Goal: Transaction & Acquisition: Purchase product/service

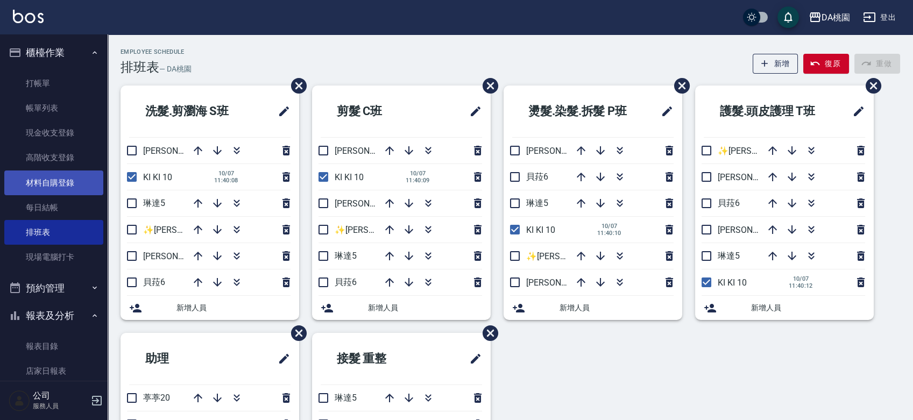
click at [55, 182] on link "材料自購登錄" at bounding box center [53, 183] width 99 height 25
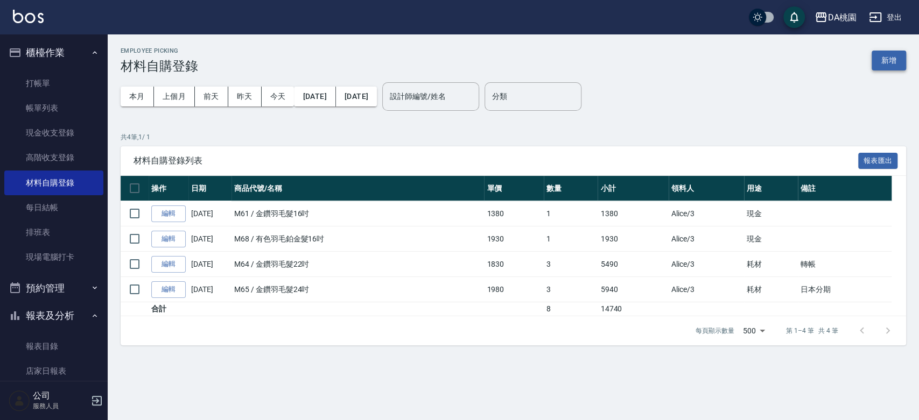
click at [886, 59] on button "新增" at bounding box center [888, 61] width 34 height 20
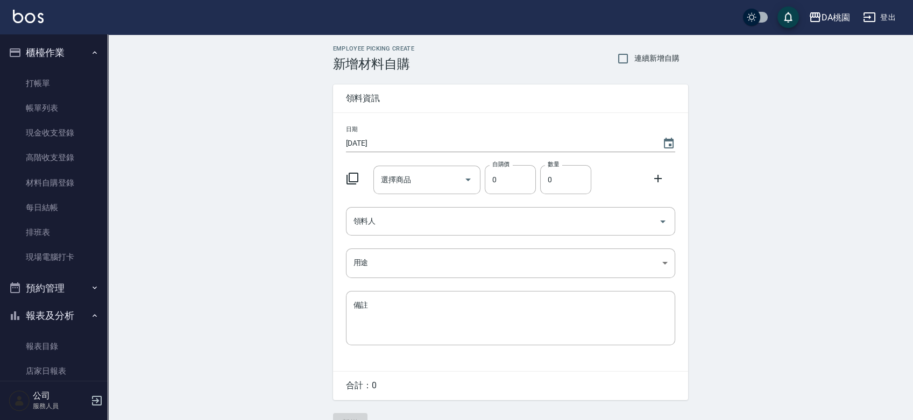
click at [348, 175] on icon at bounding box center [352, 178] width 13 height 13
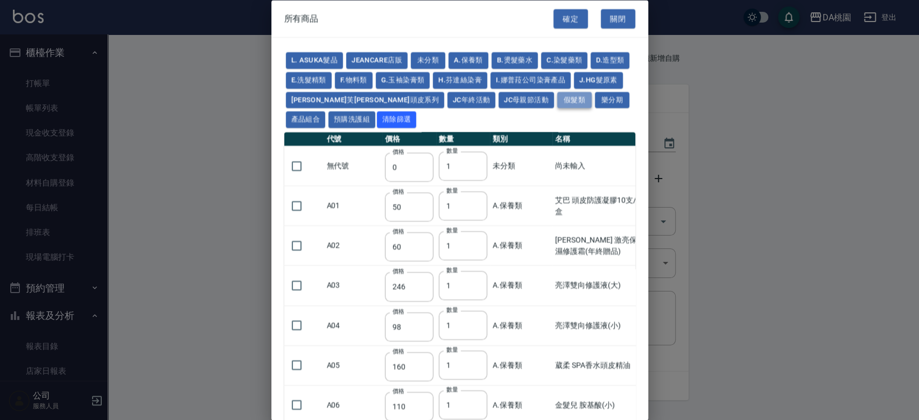
click at [557, 101] on button "假髮類" at bounding box center [574, 99] width 34 height 17
type input "2780"
type input "80"
type input "350"
type input "25"
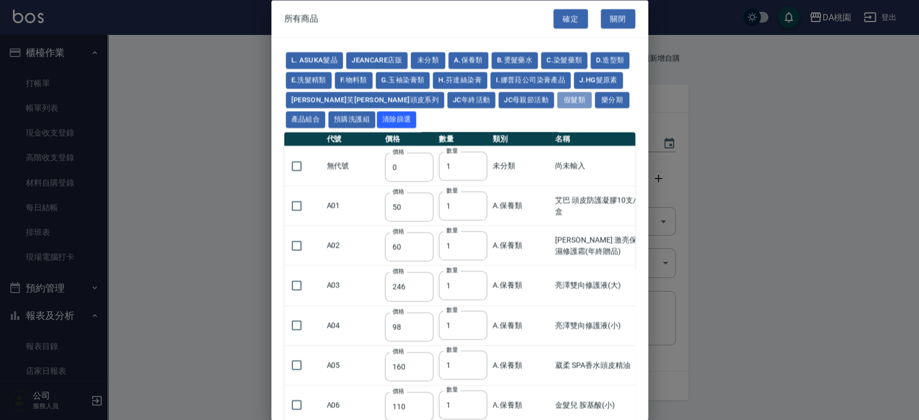
type input "400"
type input "100"
type input "880"
type input "930"
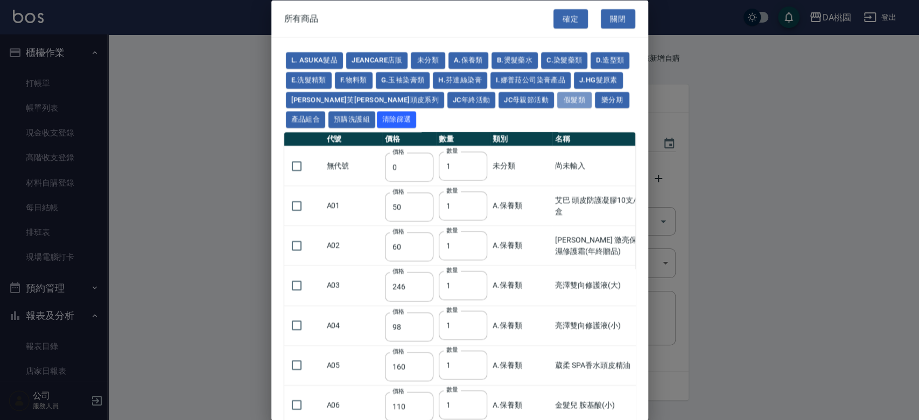
type input "980"
type input "1030"
type input "1130"
type input "1230"
type input "1330"
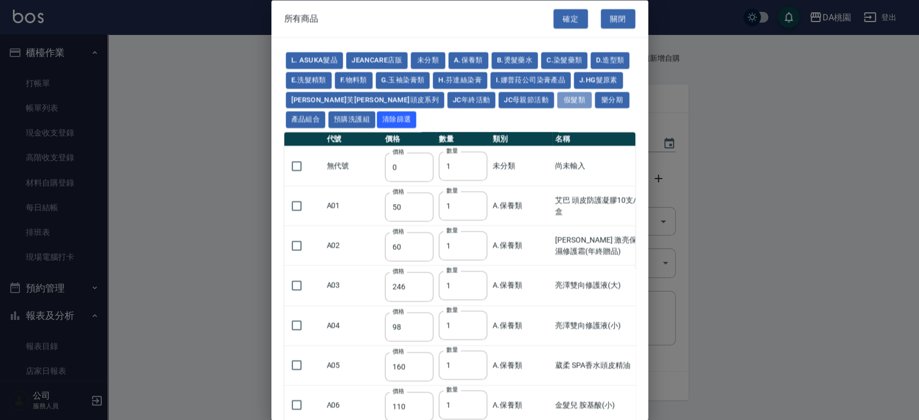
type input "1780"
type input "1980"
type input "2180"
type input "2380"
type input "2580"
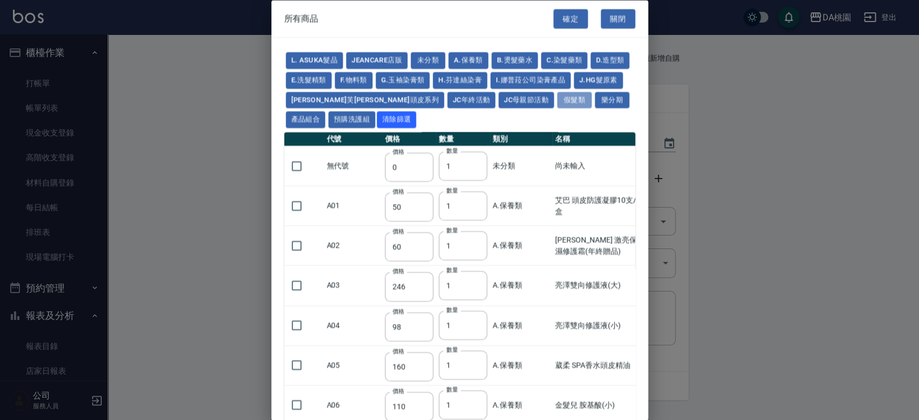
type input "2780"
type input "2980"
type input "1030"
type input "1080"
type input "1130"
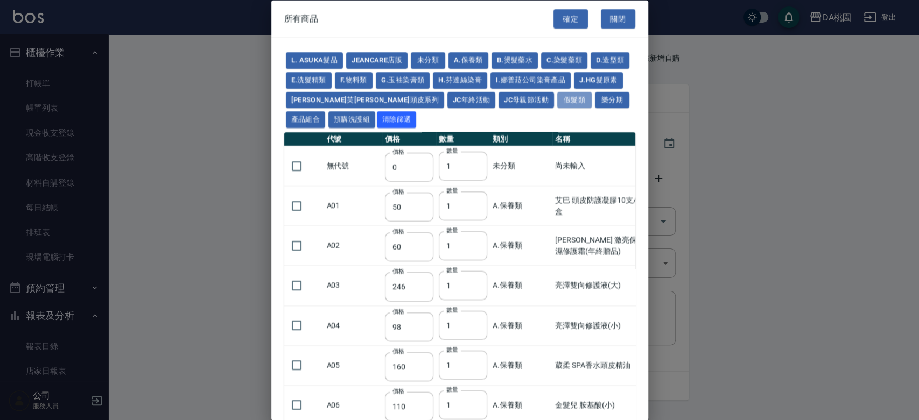
type input "1230"
type input "1280"
type input "1380"
type input "2180"
type input "2380"
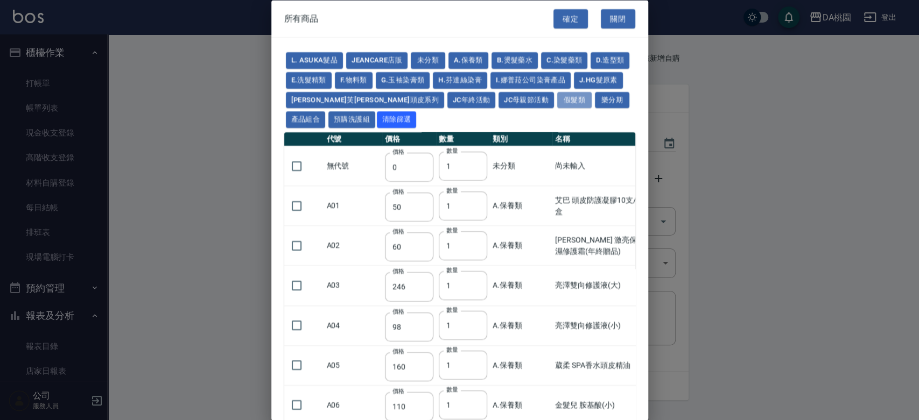
type input "2580"
type input "2780"
type input "2980"
type input "730"
type input "780"
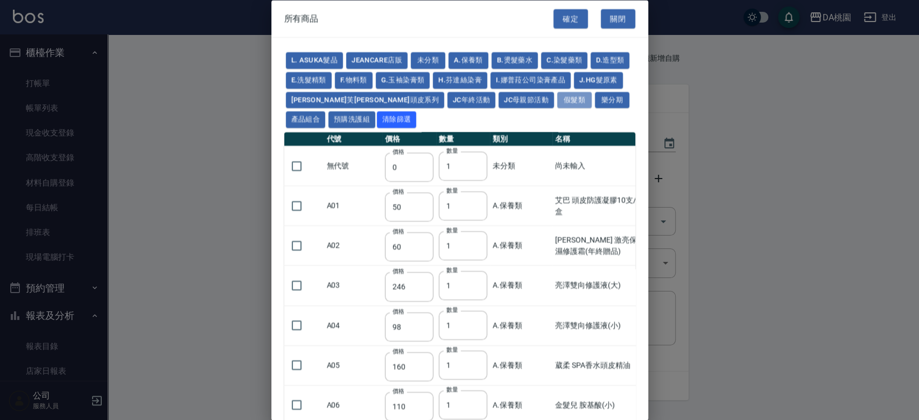
type input "830"
type input "930"
type input "980"
type input "560"
type input "775"
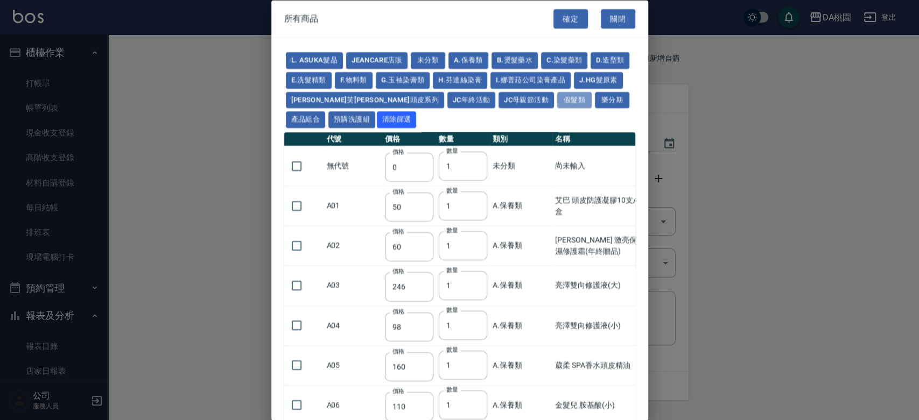
type input "580"
type input "2230"
type input "1180"
type input "1030"
type input "1080"
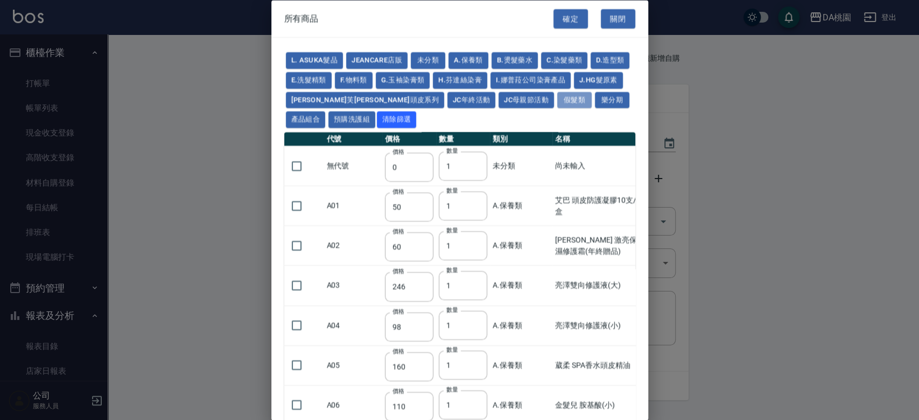
type input "1130"
type input "1180"
type input "1230"
type input "2130"
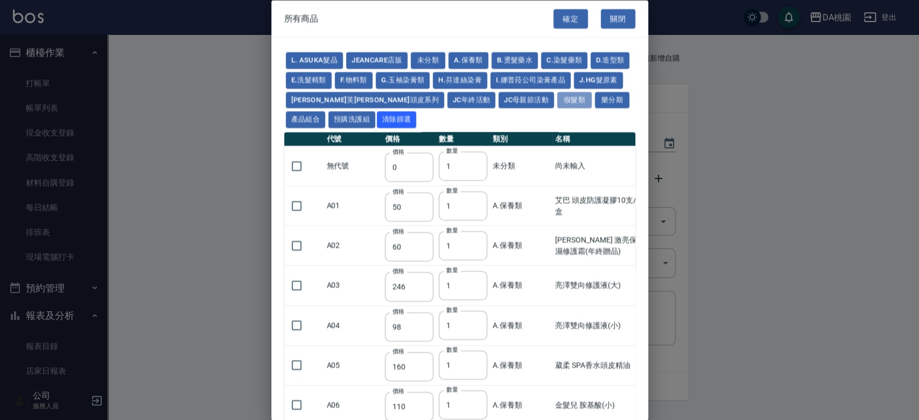
type input "2330"
type input "2530"
type input "930"
type input "170"
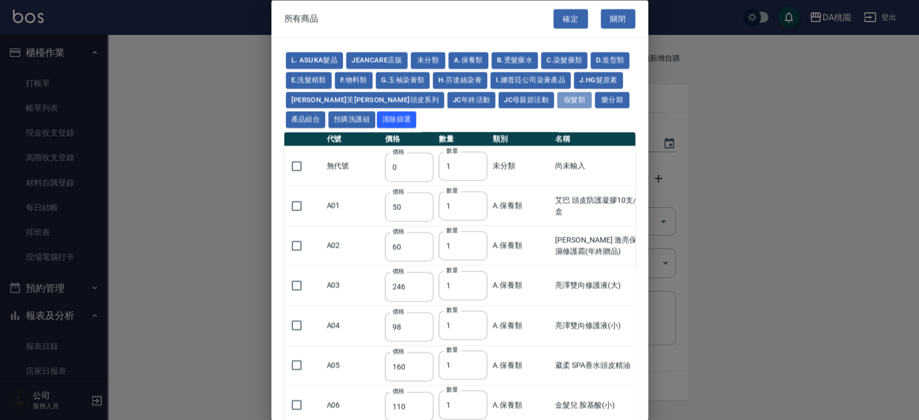
type input "170"
type input "1380"
type input "1530"
type input "1680"
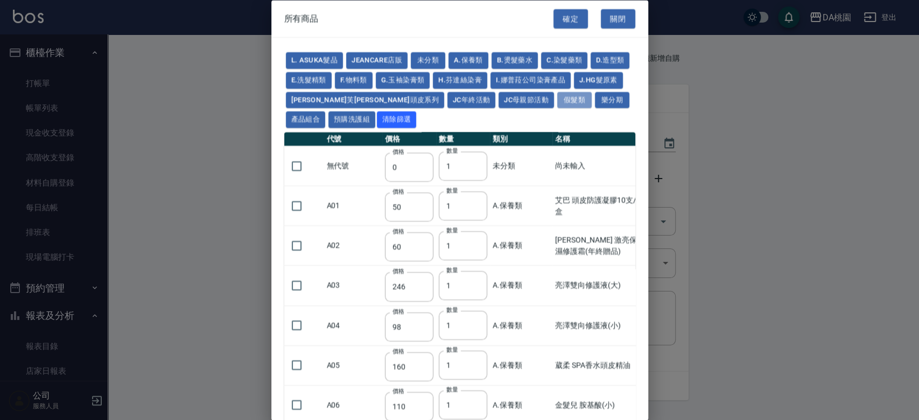
type input "1830"
type input "1980"
type input "2130"
type input "2780"
type input "1930"
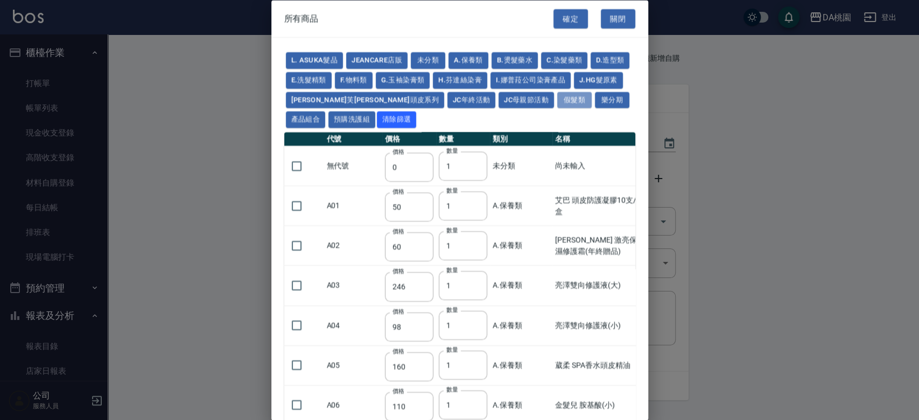
type input "2730"
type input "2380"
type input "2580"
type input "2780"
type input "2980"
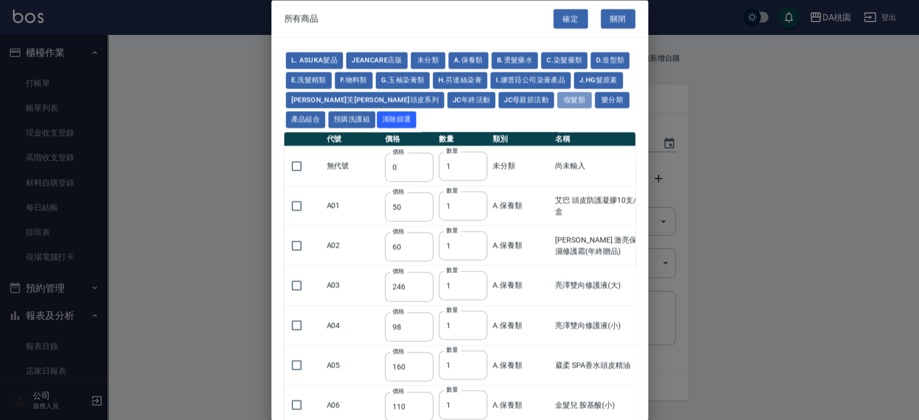
type input "3180"
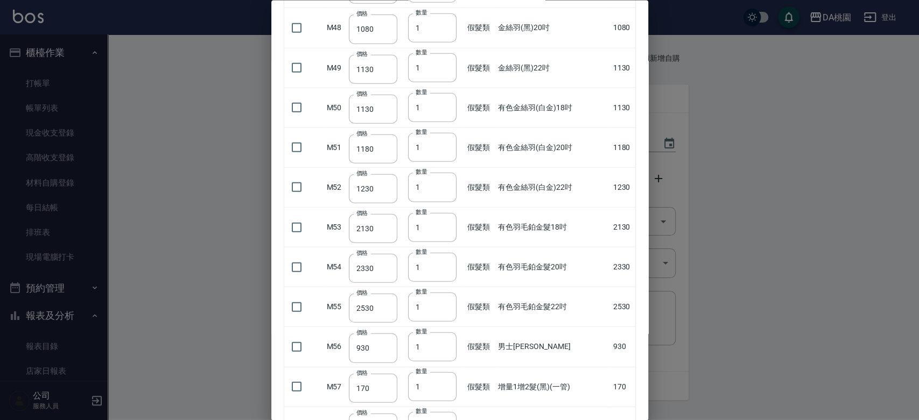
scroll to position [1973, 0]
click at [297, 223] on input "checkbox" at bounding box center [296, 227] width 23 height 23
checkbox input "true"
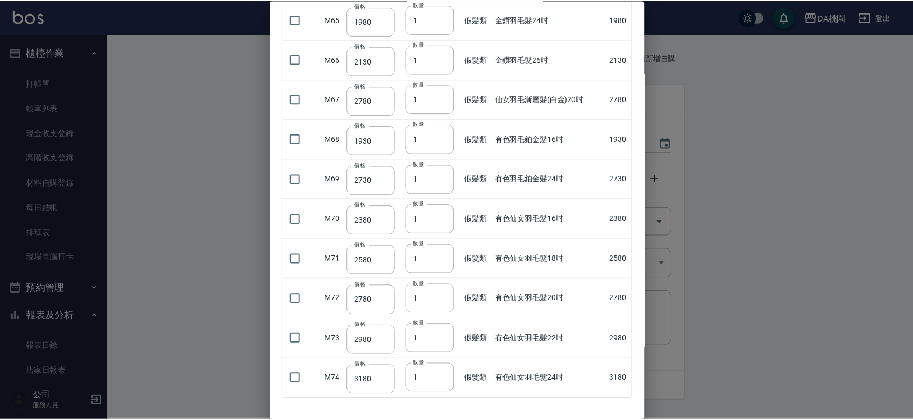
scroll to position [2580, 0]
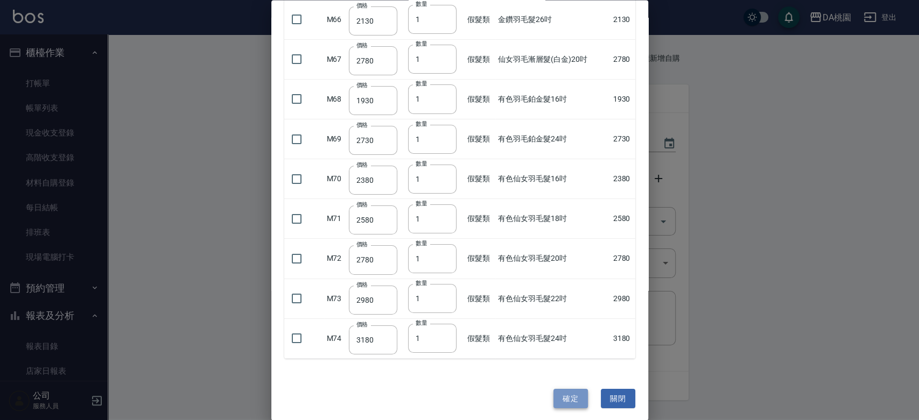
click at [574, 392] on button "確定" at bounding box center [570, 399] width 34 height 20
type input "男士金絲羽"
type input "930"
type input "1"
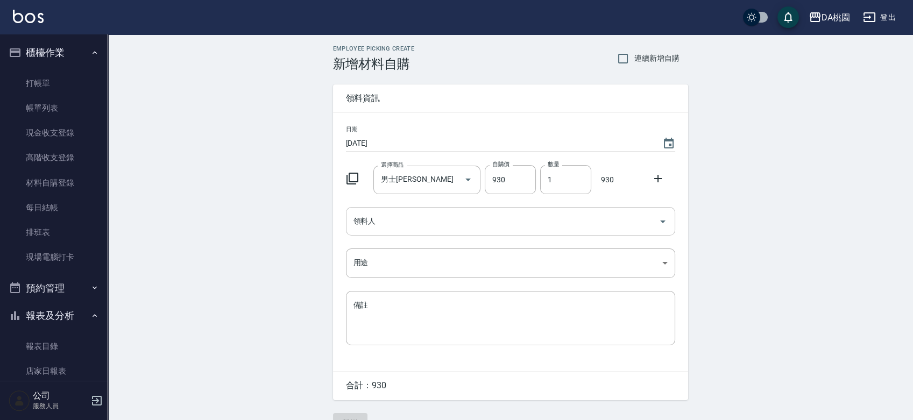
click at [431, 223] on input "領料人" at bounding box center [503, 221] width 304 height 19
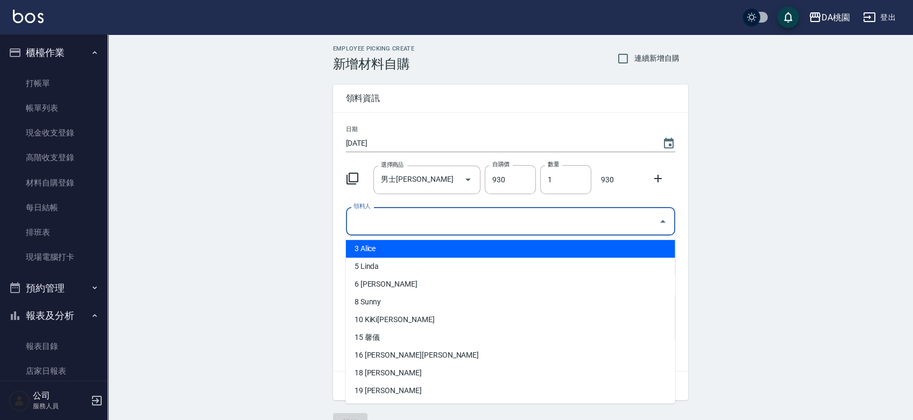
click at [378, 245] on li "3 Alice" at bounding box center [510, 249] width 329 height 18
type input "Alice"
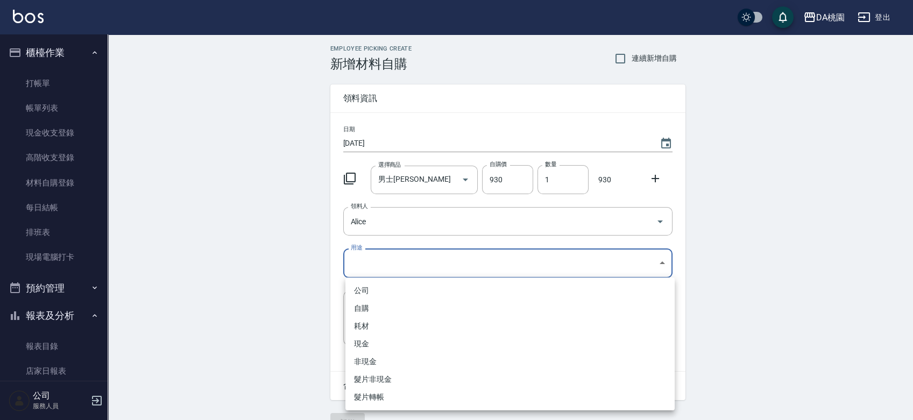
click at [370, 262] on body "DA桃園 登出 櫃檯作業 打帳單 帳單列表 現金收支登錄 高階收支登錄 材料自購登錄 每日結帳 排班表 現場電腦打卡 預約管理 預約管理 單日預約紀錄 單週預…" at bounding box center [456, 221] width 913 height 443
click at [371, 338] on li "現金" at bounding box center [509, 344] width 329 height 18
type input "現金"
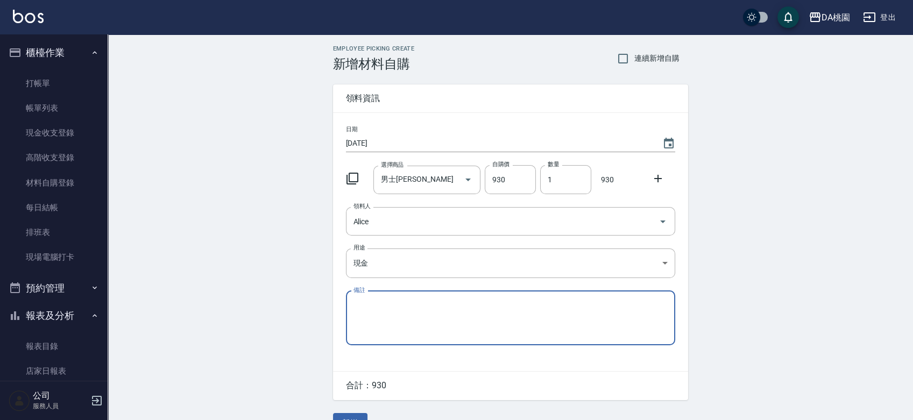
scroll to position [24, 0]
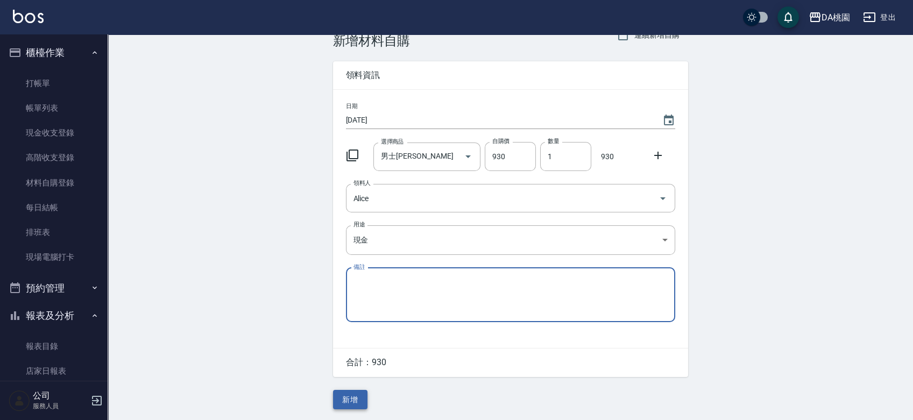
click at [350, 397] on button "新增" at bounding box center [350, 400] width 34 height 20
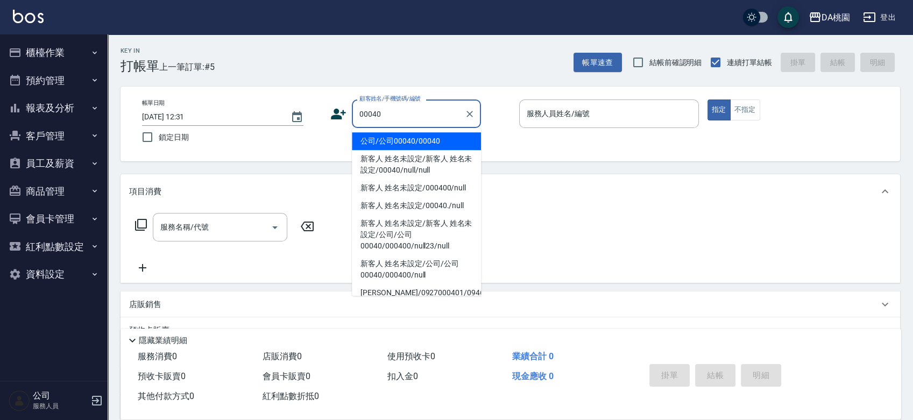
type input "00040"
type input "2"
type input "公司/公司00040/00040"
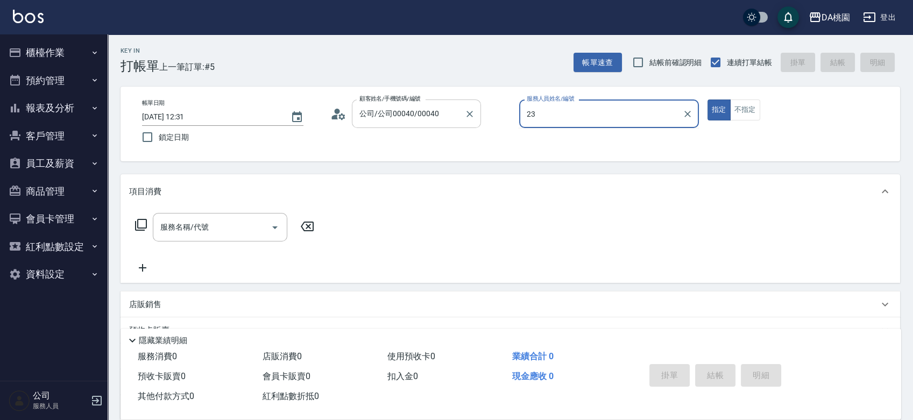
type input "23"
type button "true"
type input "亞瑟 -23"
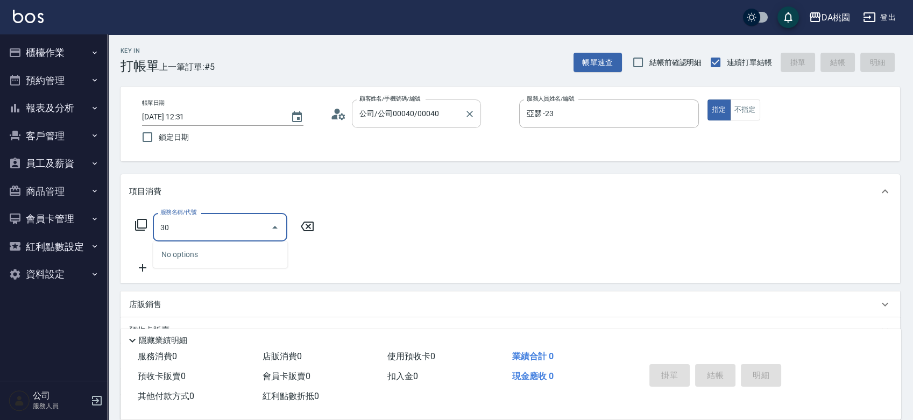
type input "303"
type input "30"
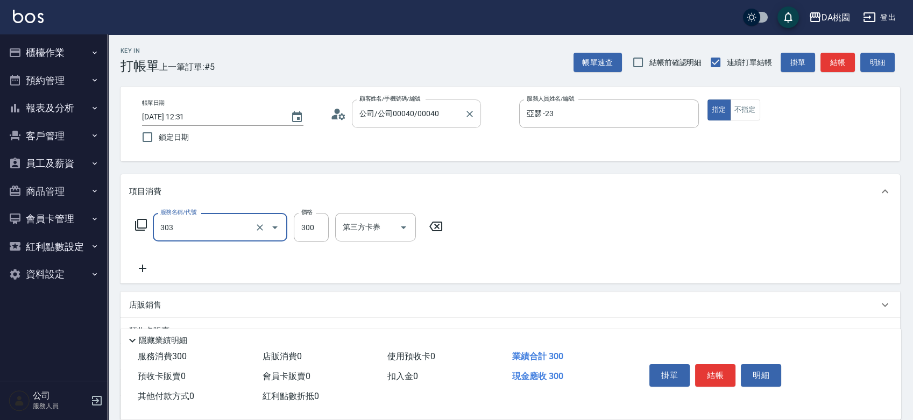
type input "A級剪髮(303)"
type input "5"
type input "0"
type input "500"
type input "50"
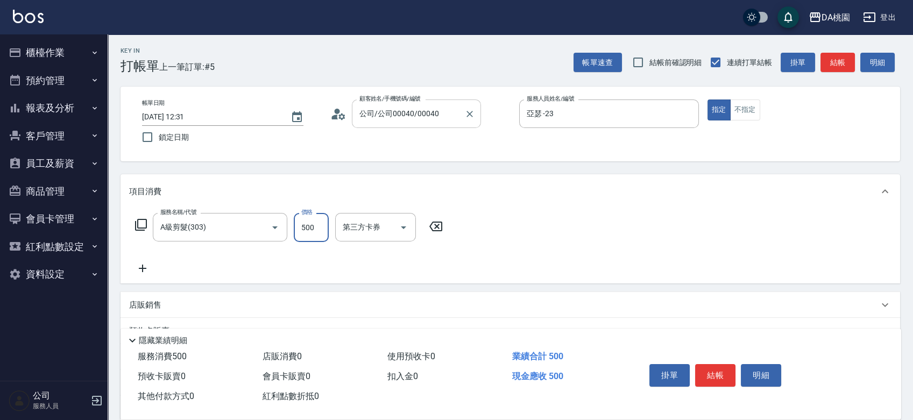
type input "500"
click at [710, 368] on button "結帳" at bounding box center [715, 375] width 40 height 23
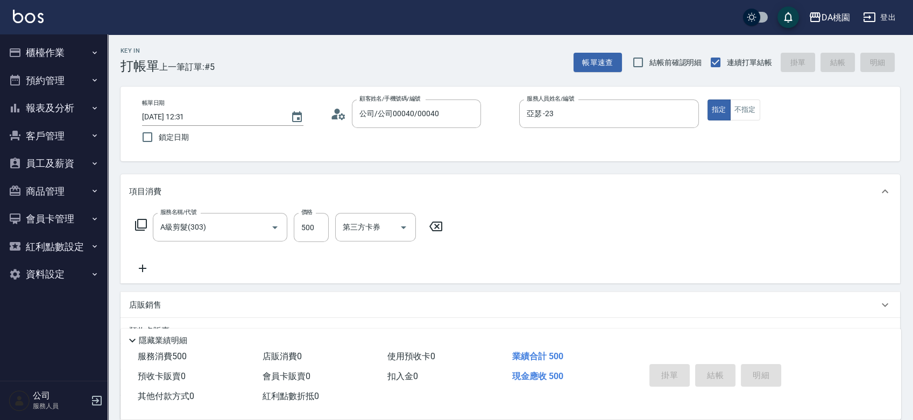
type input "[DATE] 14:21"
type input "0"
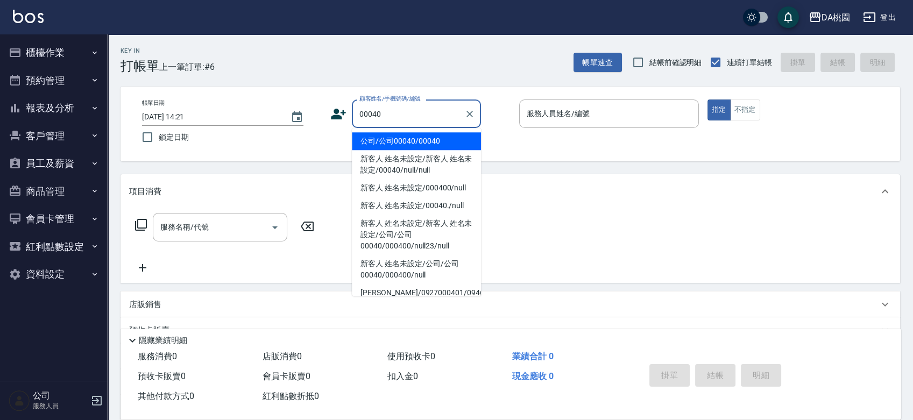
type input "00040"
type input "2"
type input "公司/公司00040/00040"
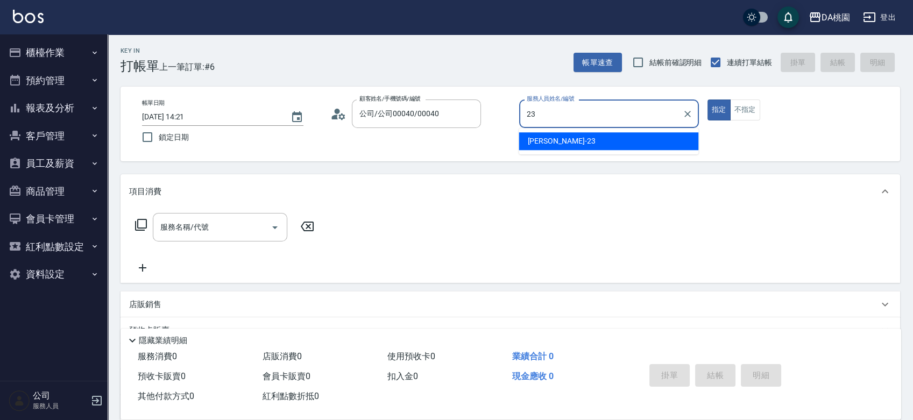
type input "亞瑟 -23"
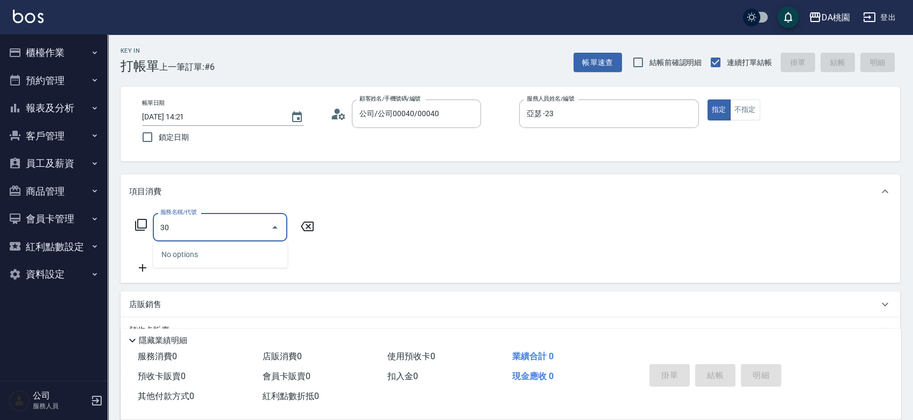
type input "303"
type input "30"
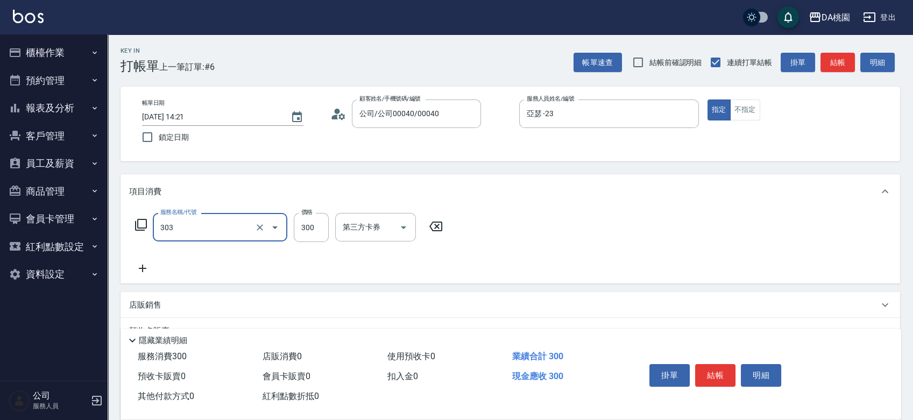
type input "A級剪髮(303)"
click at [719, 368] on button "結帳" at bounding box center [715, 375] width 40 height 23
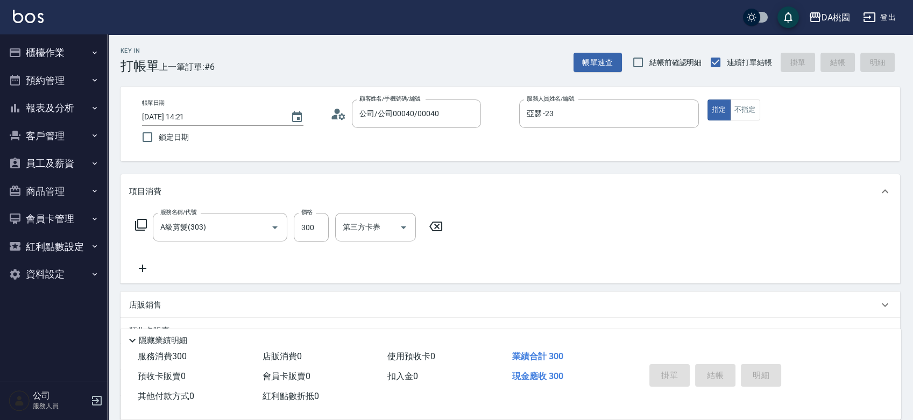
type input "0"
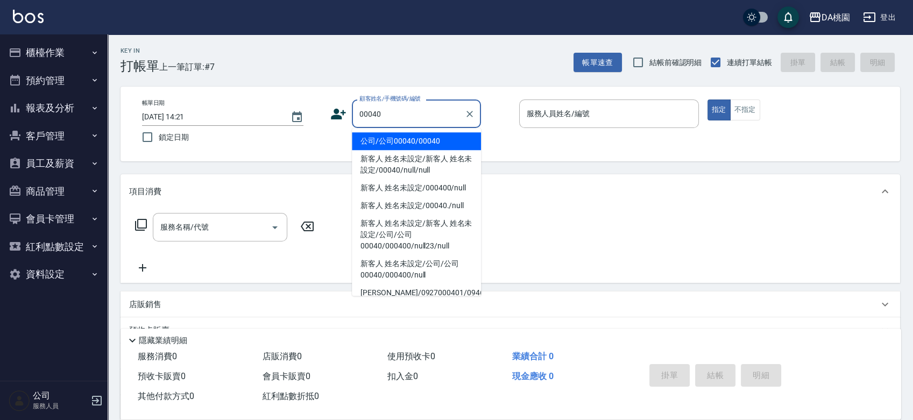
type input "公司/公司00040/00040"
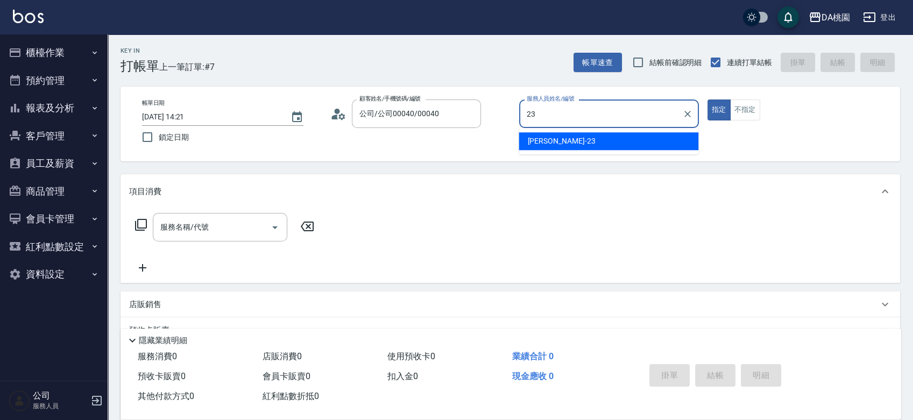
type input "亞瑟 -23"
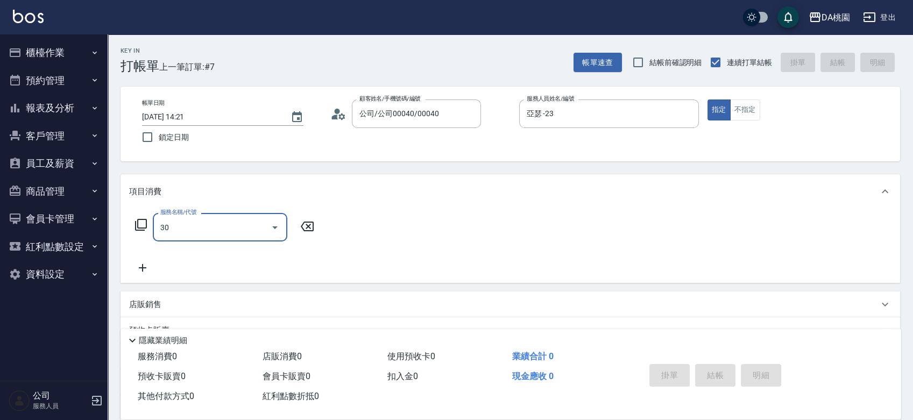
type input "303"
type input "30"
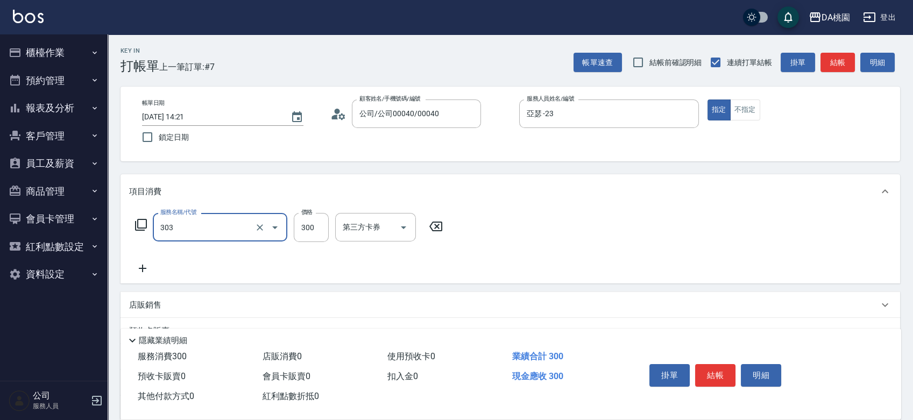
type input "A級剪髮(303)"
type input "5"
type input "0"
type input "50"
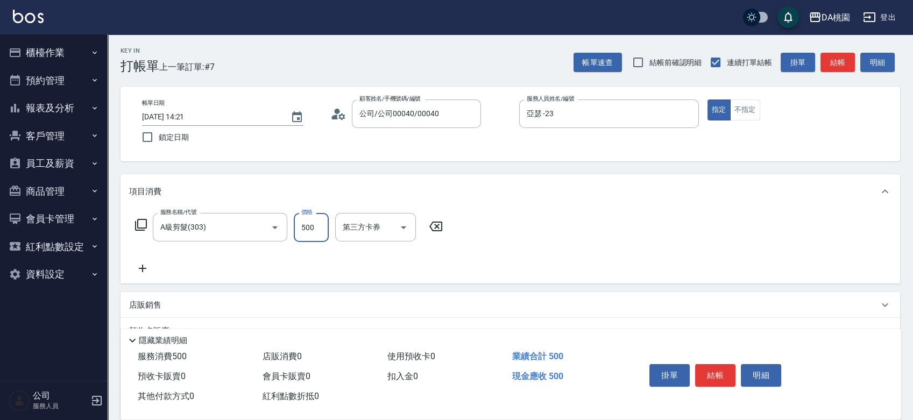
type input "500"
click at [719, 368] on button "結帳" at bounding box center [715, 375] width 40 height 23
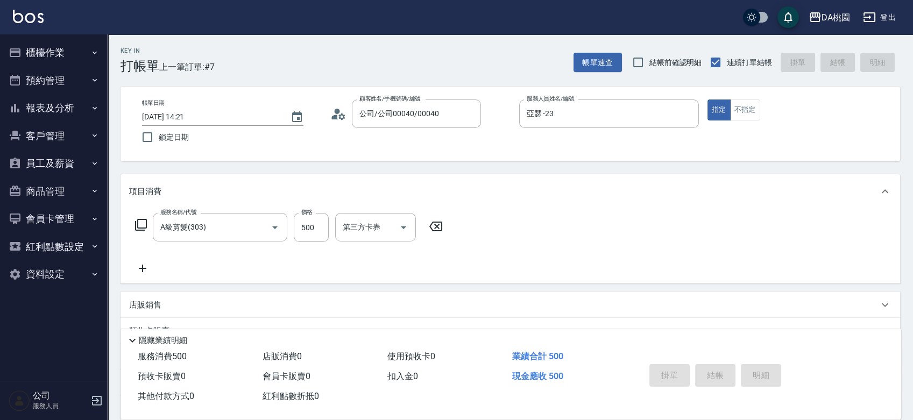
type input "0"
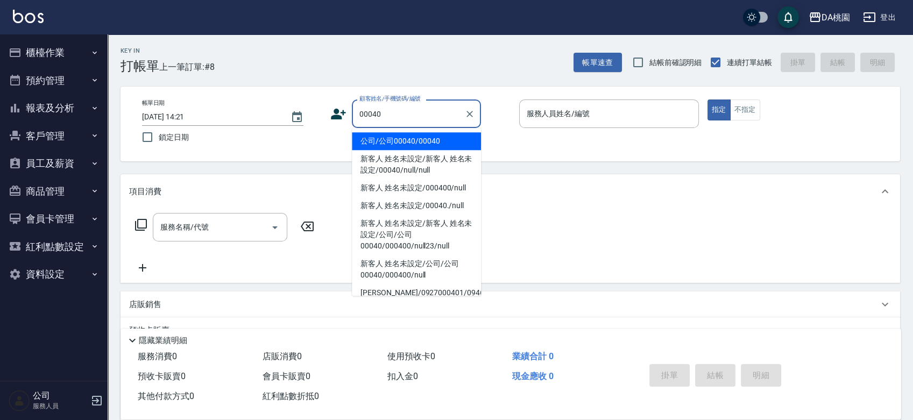
type input "公司/公司00040/00040"
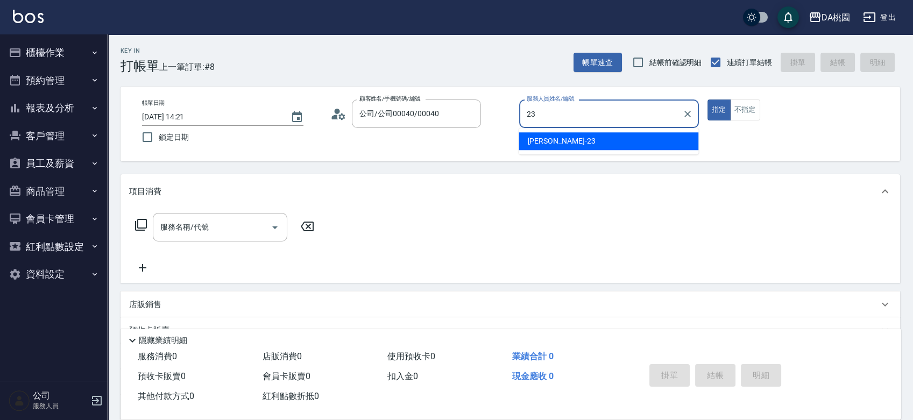
type input "亞瑟 -23"
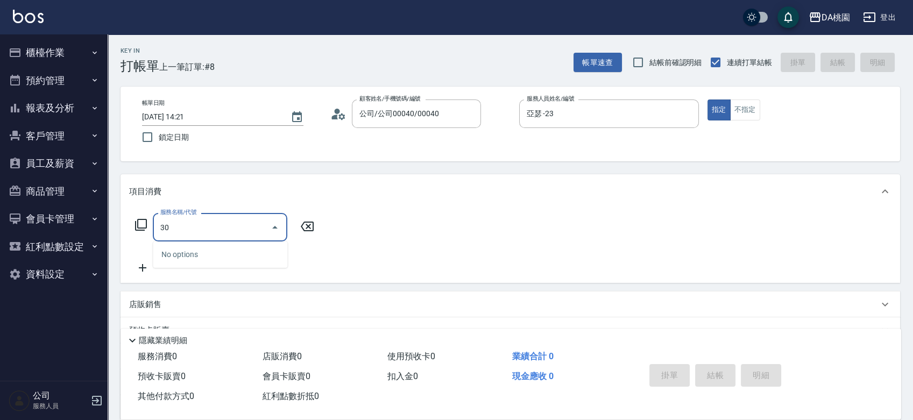
type input "303"
type input "30"
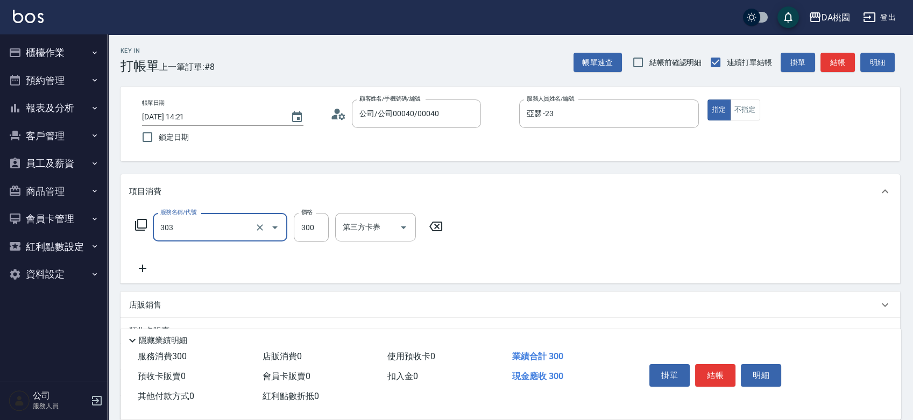
type input "A級剪髮(303)"
type input "5"
type input "0"
type input "500"
type input "50"
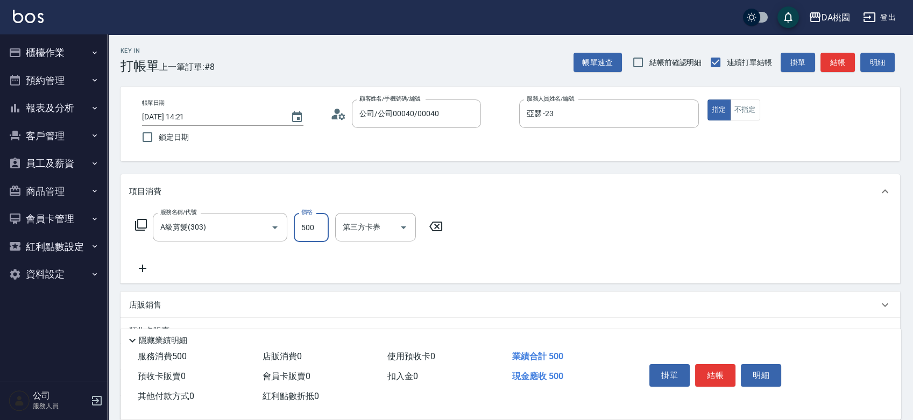
type input "500"
click at [719, 368] on button "結帳" at bounding box center [715, 375] width 40 height 23
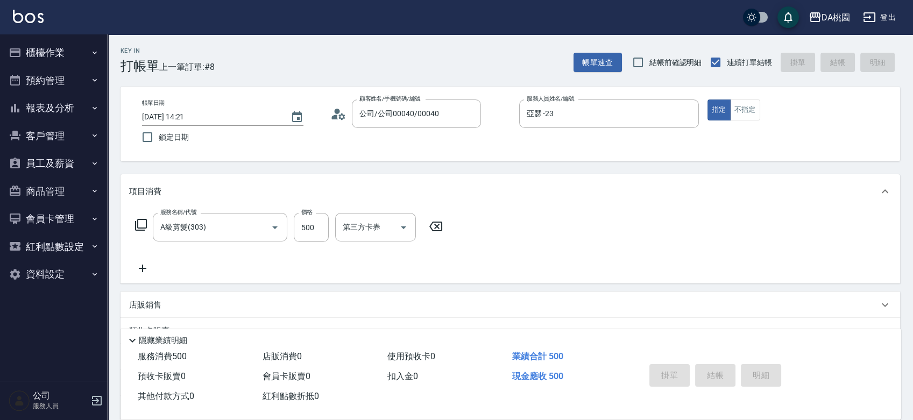
type input "[DATE] 14:22"
type input "0"
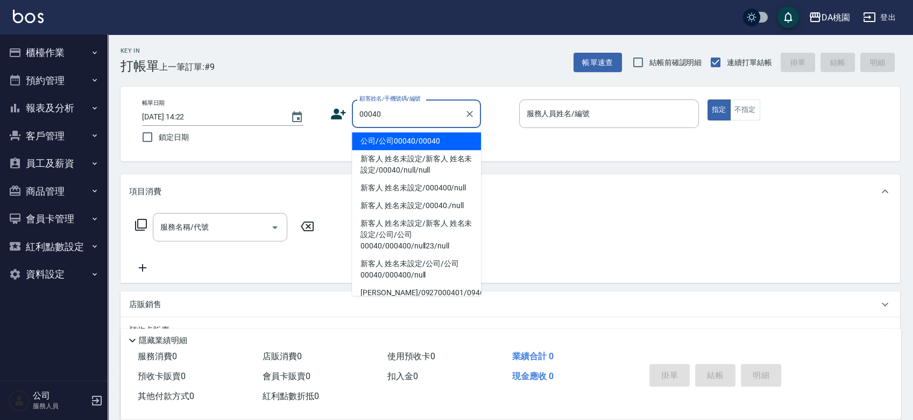
type input "公司/公司00040/00040"
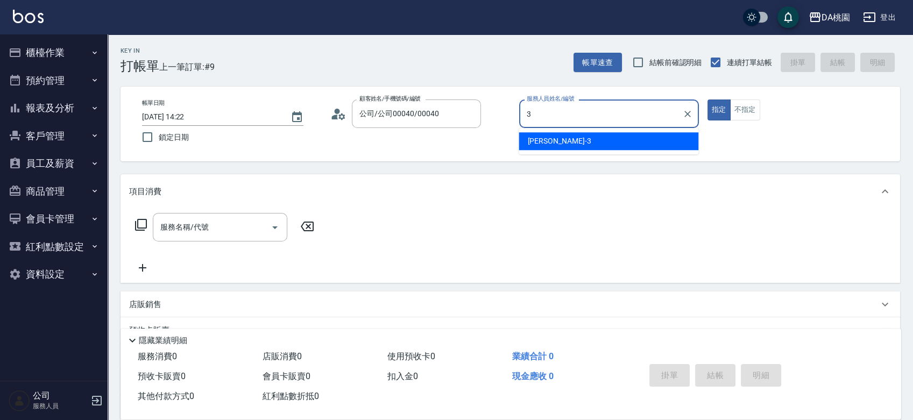
type input "[PERSON_NAME]-3"
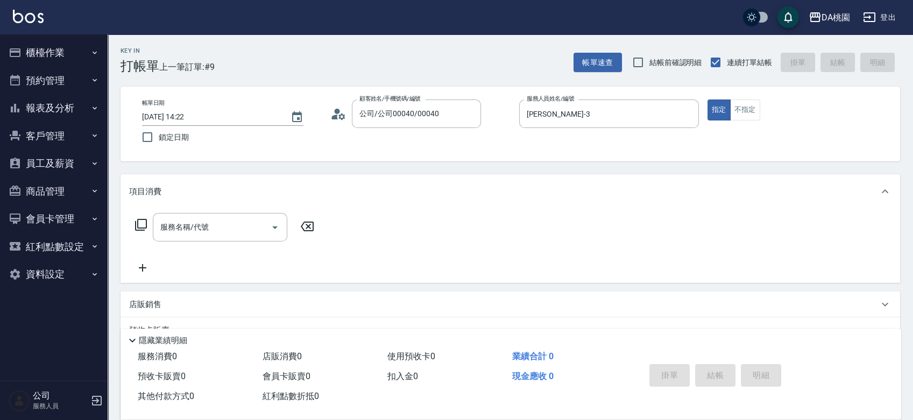
click at [137, 225] on icon at bounding box center [141, 225] width 12 height 12
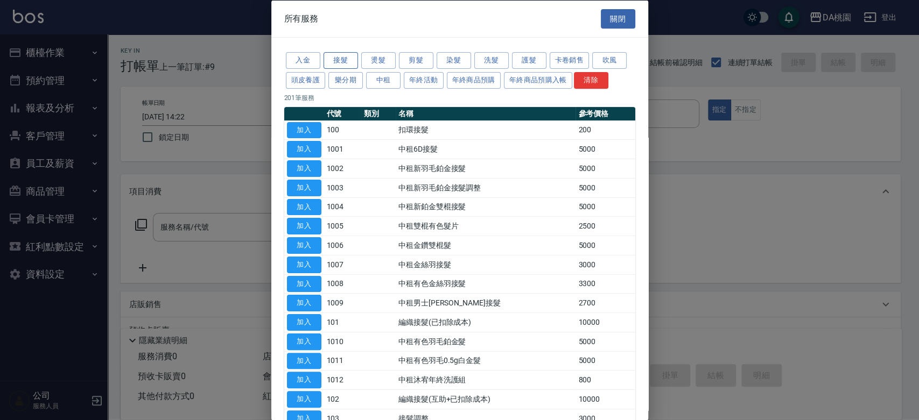
click at [350, 56] on button "接髮" at bounding box center [340, 60] width 34 height 17
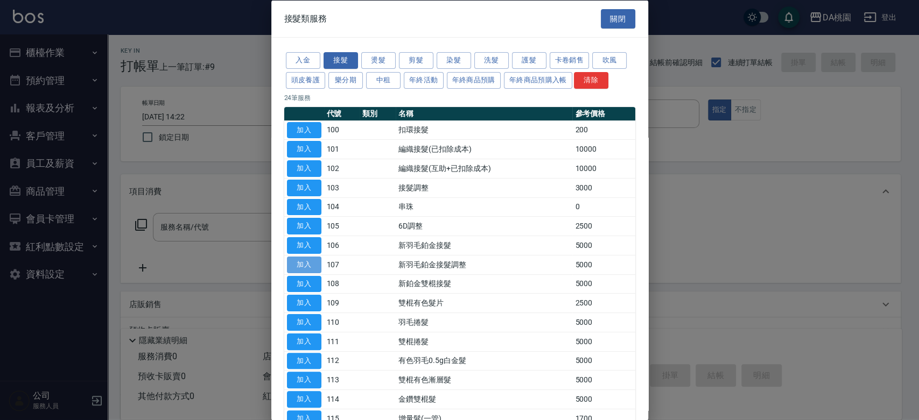
click at [311, 263] on button "加入" at bounding box center [304, 264] width 34 height 17
type input "新羽毛鉑金接髮調整(107)"
type input "500"
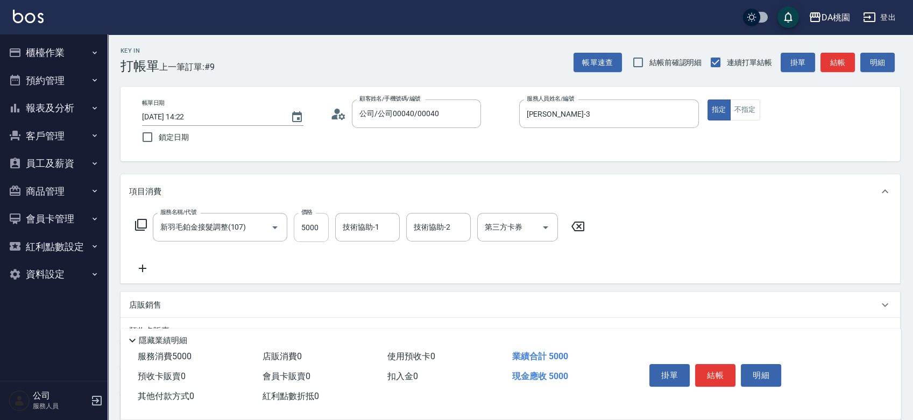
click at [309, 231] on input "5000" at bounding box center [311, 227] width 35 height 29
type input "3"
type input "0"
type input "350"
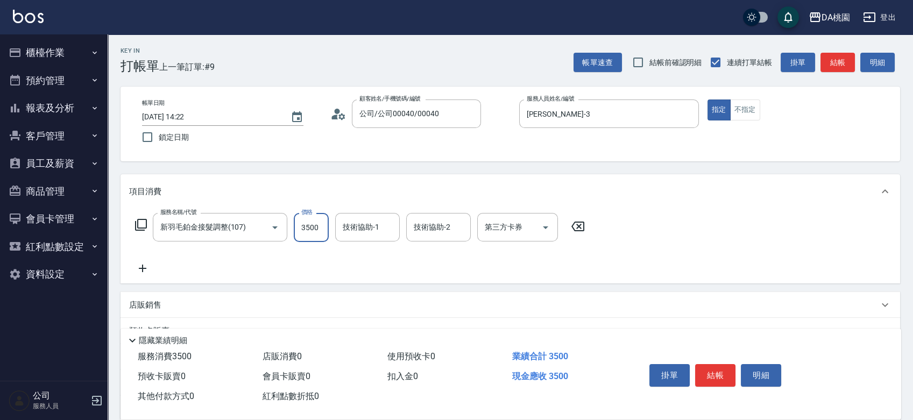
type input "3500"
click at [138, 218] on icon at bounding box center [141, 224] width 13 height 13
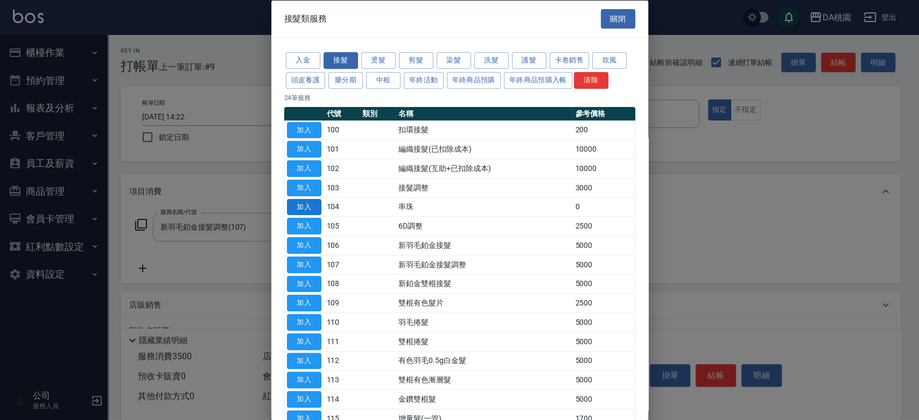
click at [316, 206] on button "加入" at bounding box center [304, 207] width 34 height 17
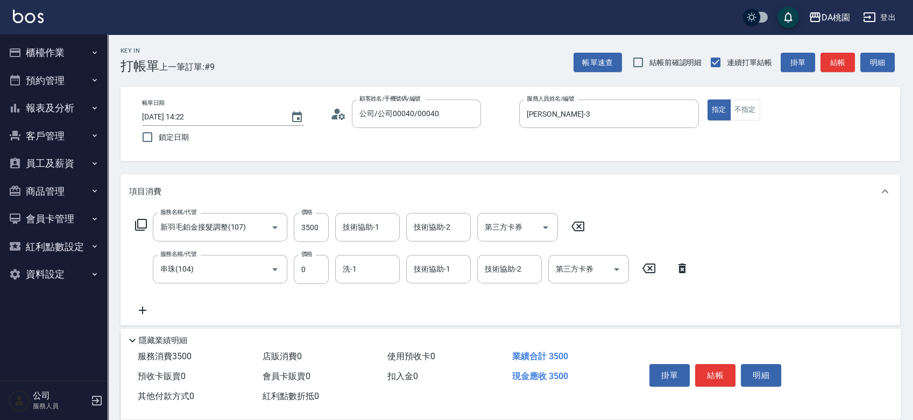
click at [138, 222] on icon at bounding box center [141, 225] width 12 height 12
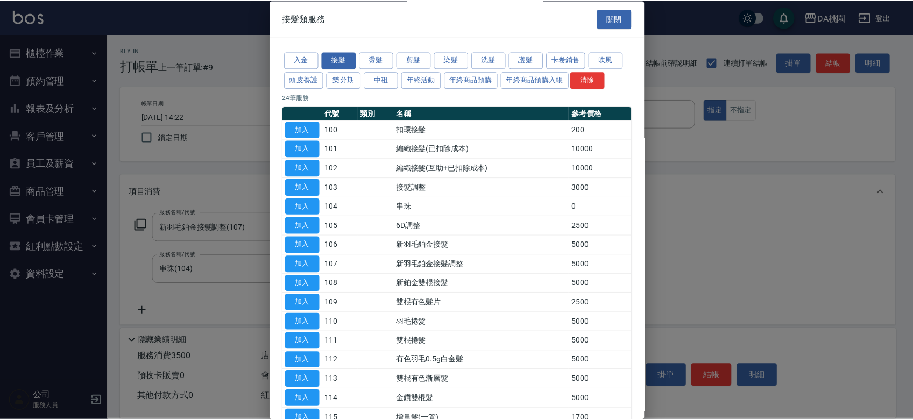
scroll to position [219, 0]
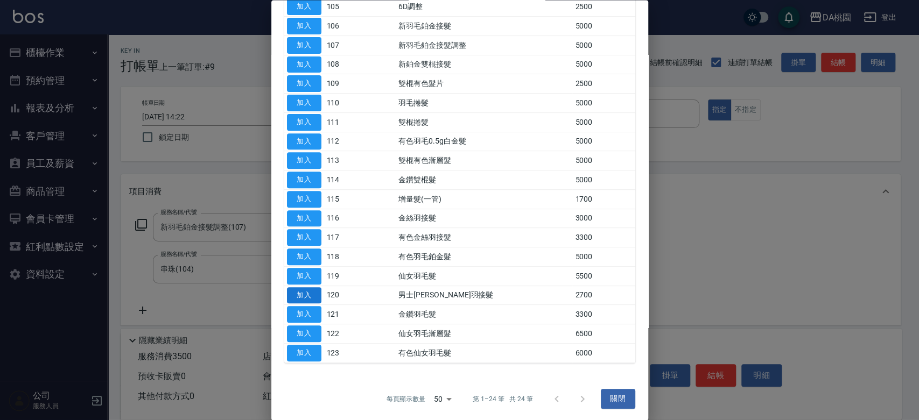
click at [304, 292] on button "加入" at bounding box center [304, 295] width 34 height 17
type input "620"
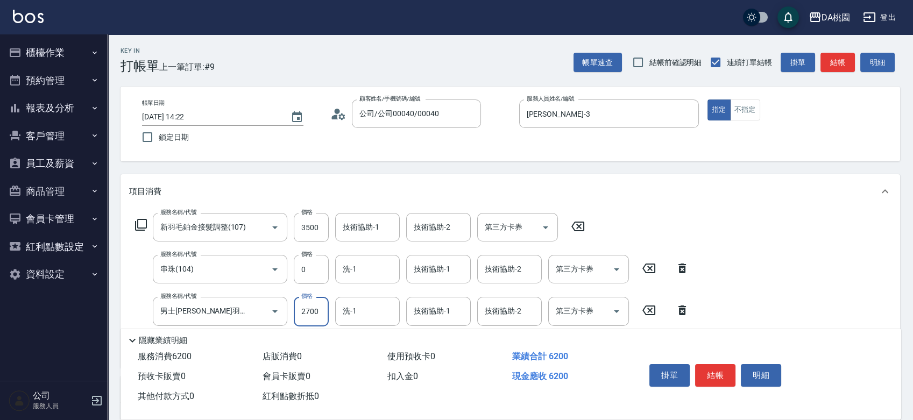
click at [315, 309] on input "2700" at bounding box center [311, 311] width 35 height 29
type input "270"
type input "370"
type input "20"
type input "350"
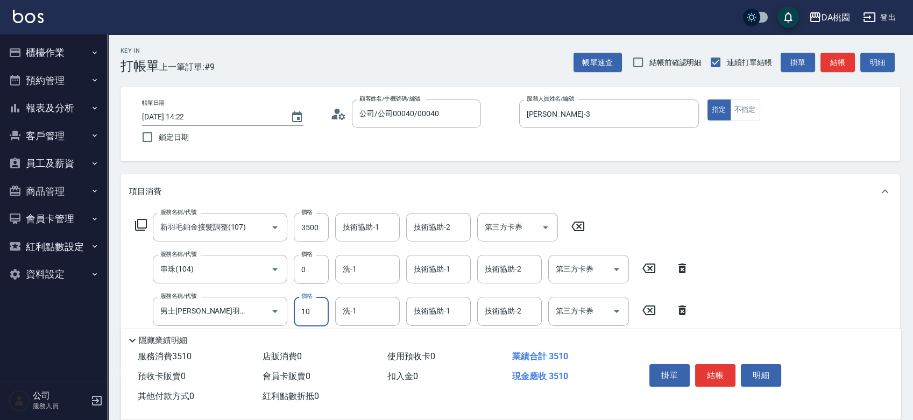
type input "170"
type input "360"
type input "1770"
type input "520"
type input "1770"
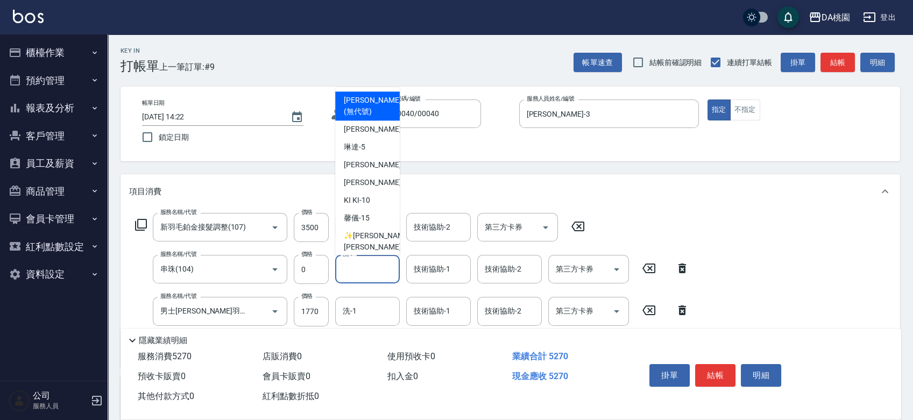
click at [349, 270] on input "洗-1" at bounding box center [367, 269] width 55 height 19
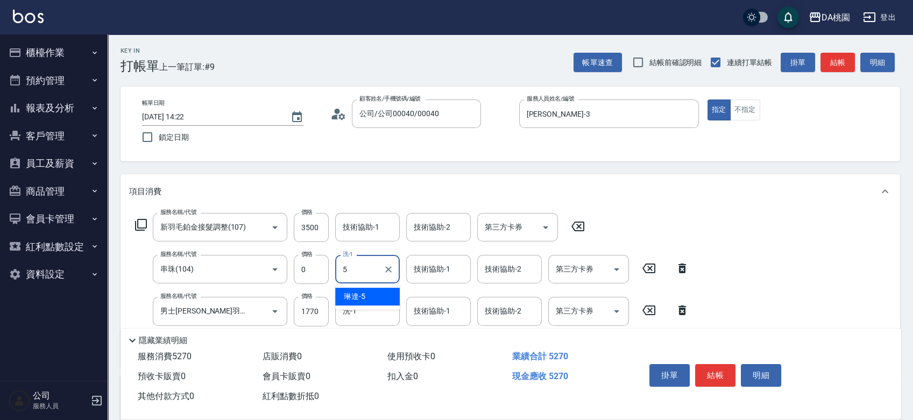
type input "琳達-5"
click at [719, 365] on button "結帳" at bounding box center [715, 375] width 40 height 23
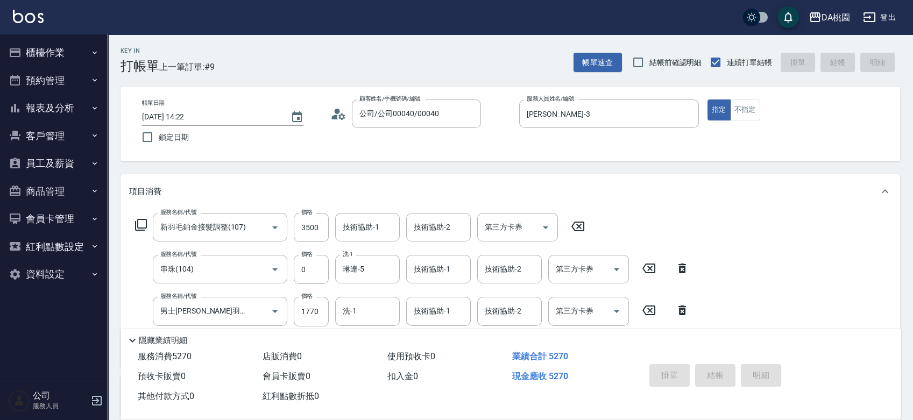
type input "[DATE] 14:26"
type input "0"
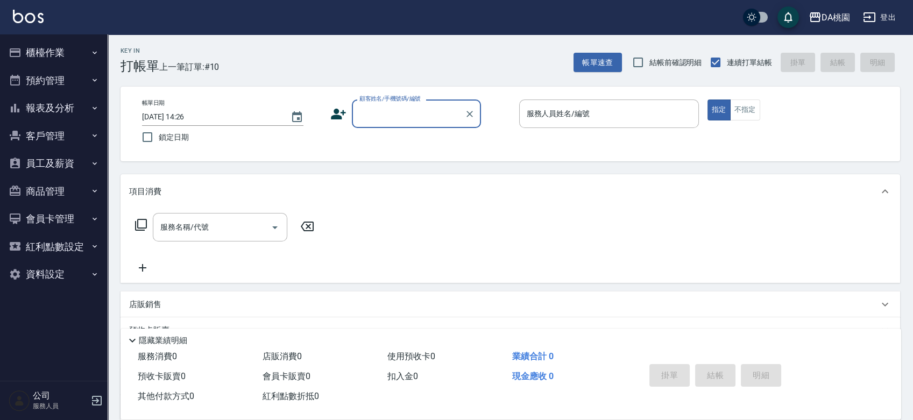
click at [497, 135] on div "帳單日期 [DATE] 14:26 鎖定日期 顧客姓名/手機號碼/編號 顧客姓名/手機號碼/編號 服務人員姓名/編號 服務人員姓名/編號 指定 不指定" at bounding box center [510, 124] width 754 height 49
